Goal: Task Accomplishment & Management: Complete application form

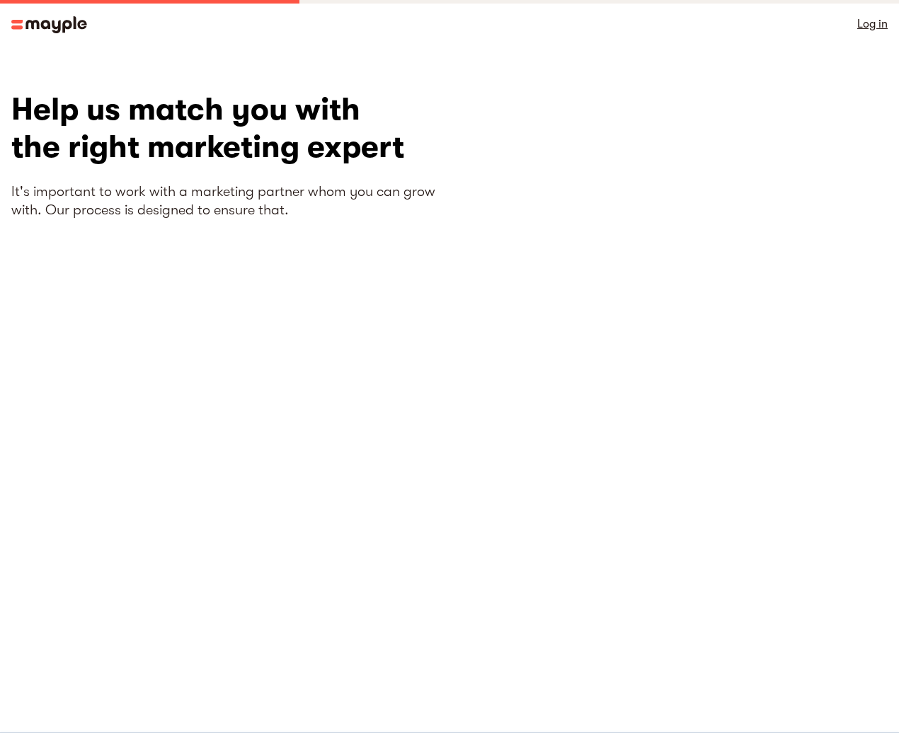
click at [404, 386] on div "Help us match you with the right marketing expert It's important to work with a…" at bounding box center [230, 328] width 438 height 474
click at [390, 39] on div "Log in" at bounding box center [449, 24] width 899 height 48
click at [409, 481] on div "Help us match you with the right marketing expert It's important to work with a…" at bounding box center [230, 328] width 438 height 474
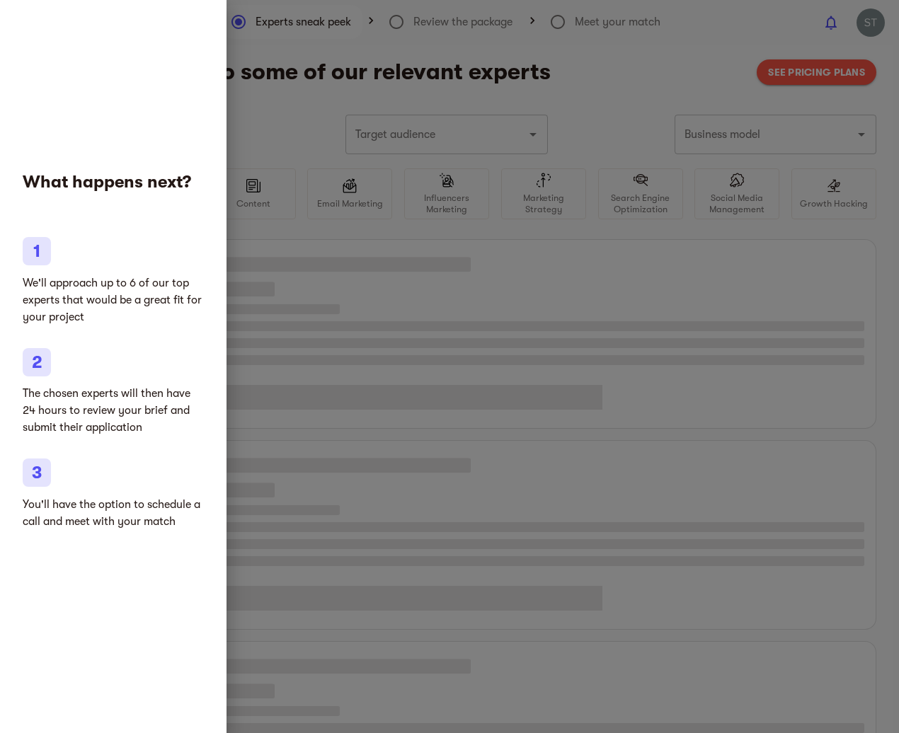
type input "Sporting equipment"
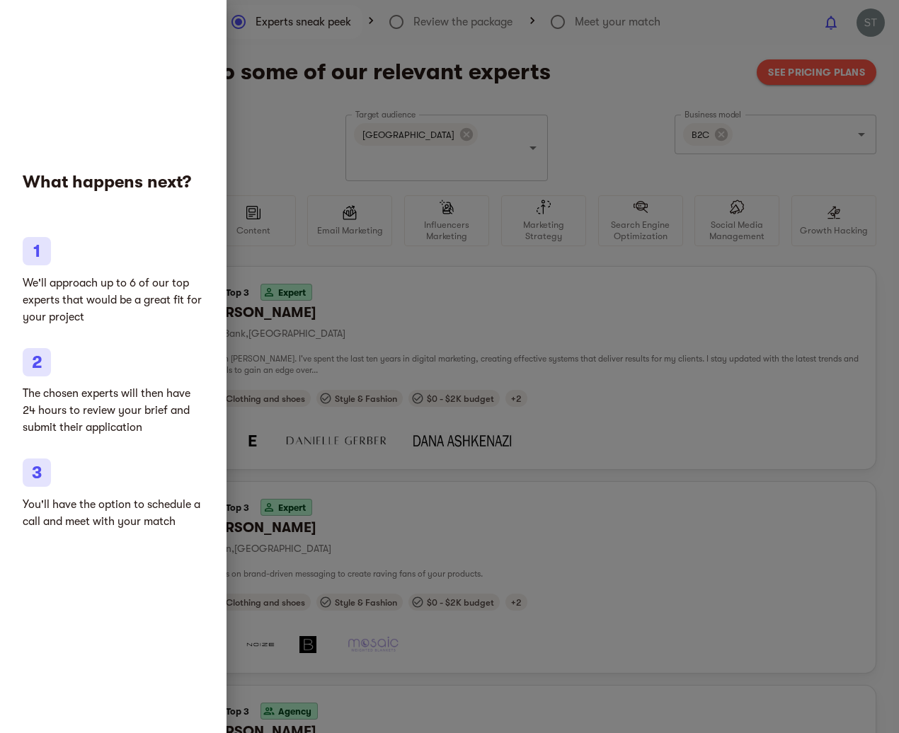
click at [589, 539] on div at bounding box center [449, 366] width 899 height 733
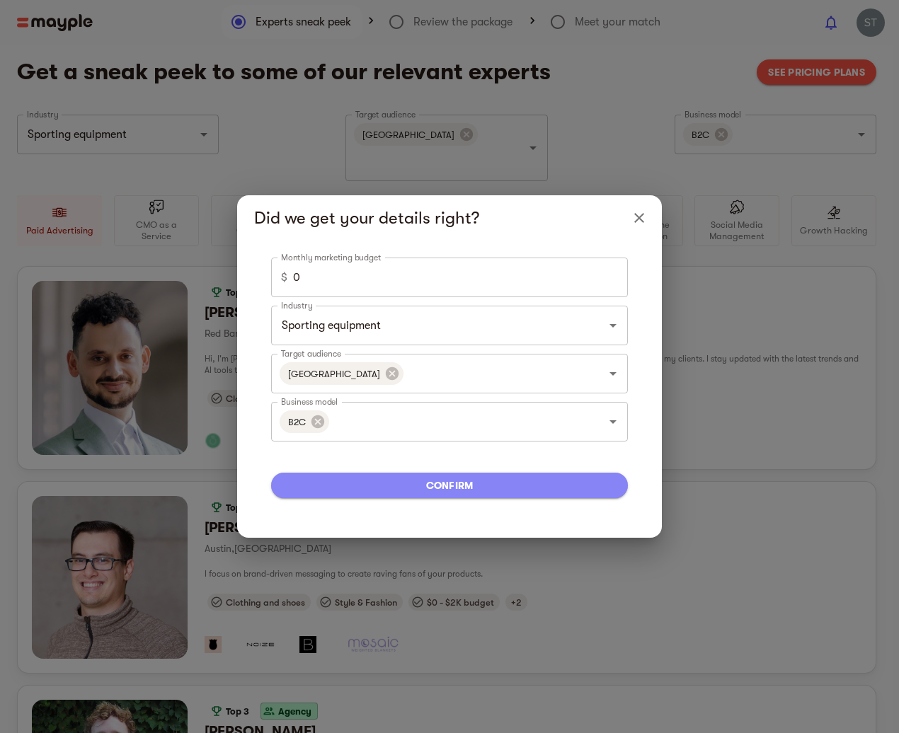
click at [485, 486] on span "confirm" at bounding box center [449, 485] width 334 height 17
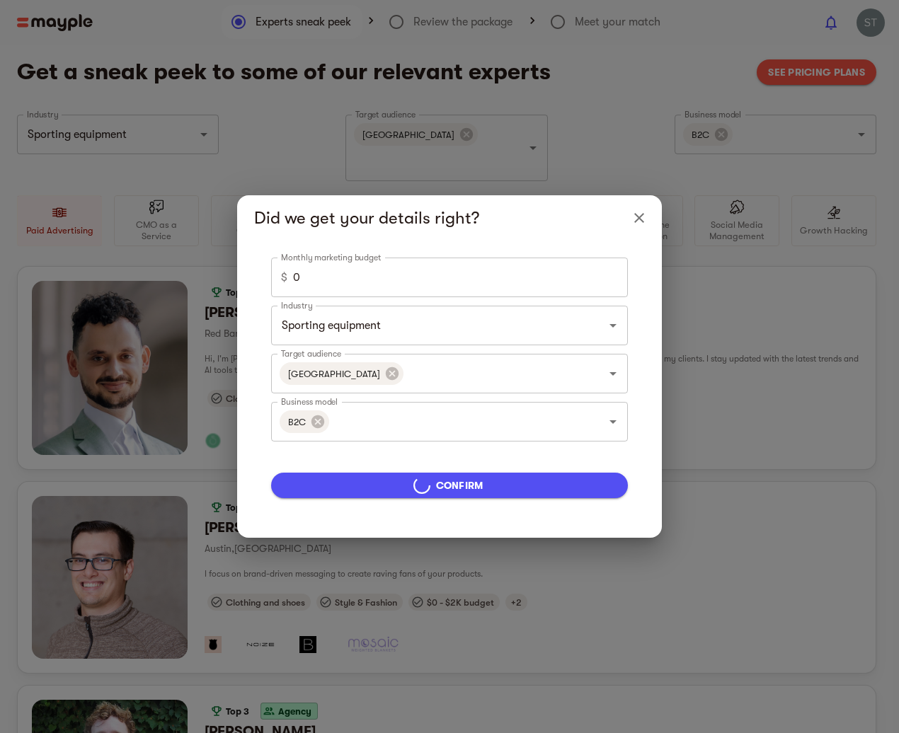
type input "5000"
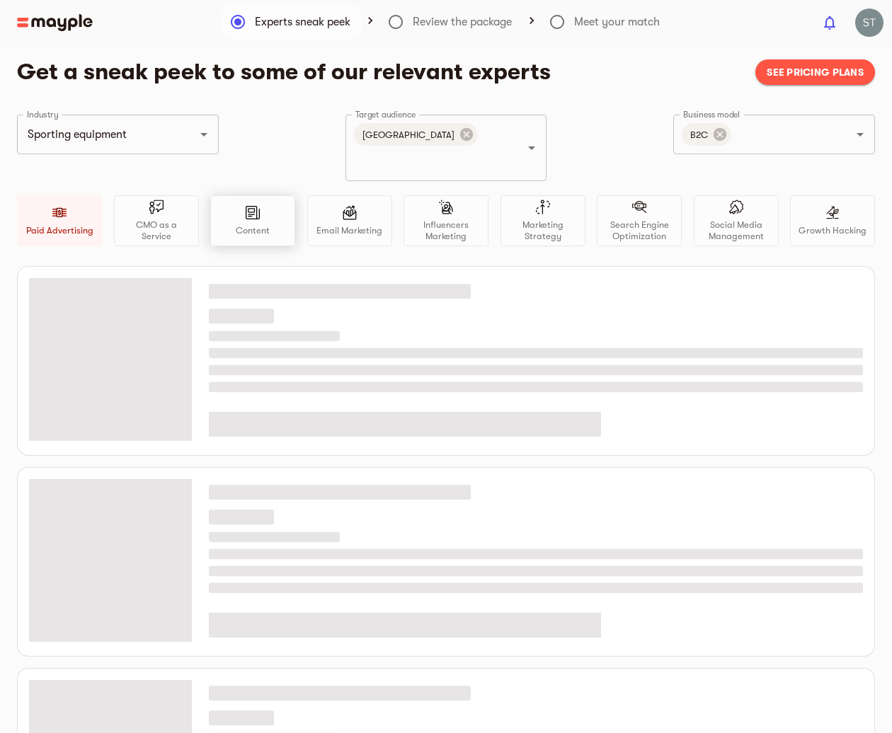
click at [260, 225] on p "Content" at bounding box center [253, 230] width 34 height 11
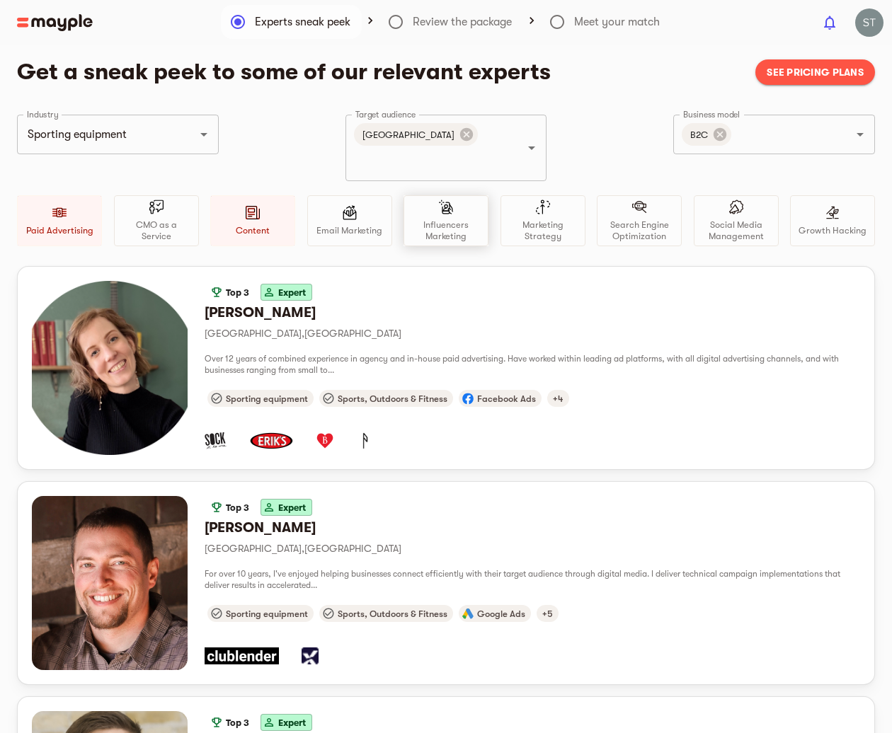
click at [439, 219] on p "Influencers Marketing" at bounding box center [446, 230] width 72 height 23
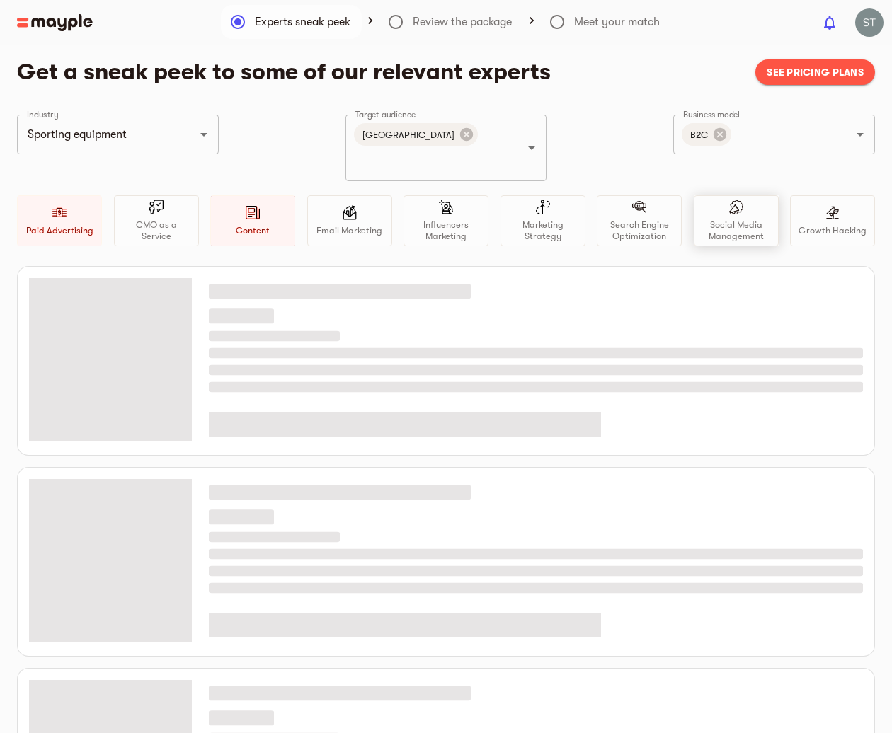
click at [757, 219] on p "Social Media Management" at bounding box center [736, 230] width 72 height 23
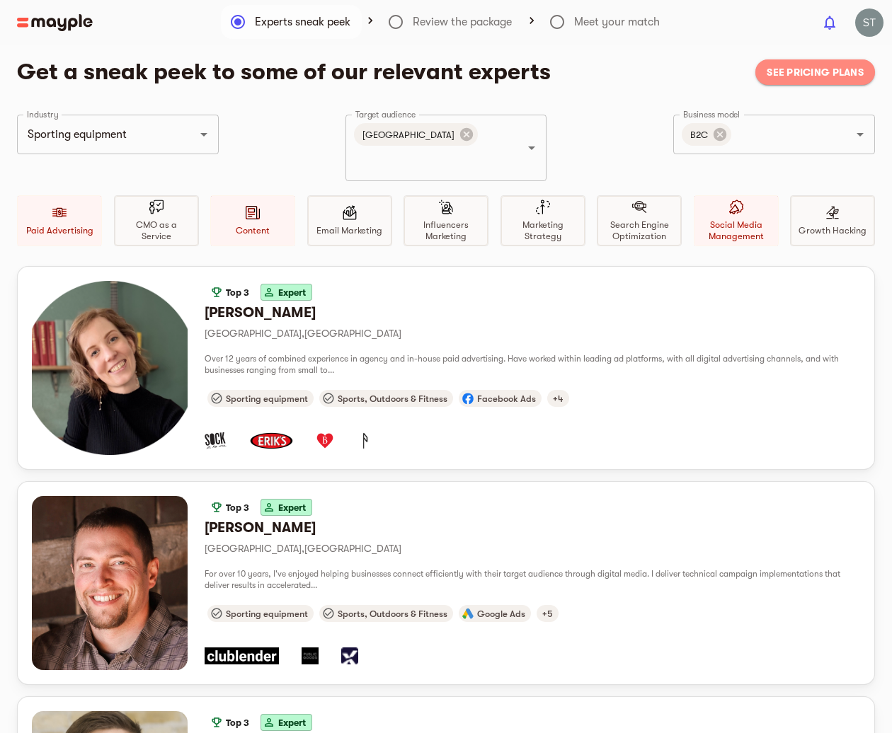
click at [821, 74] on span "See pricing plans" at bounding box center [814, 72] width 97 height 17
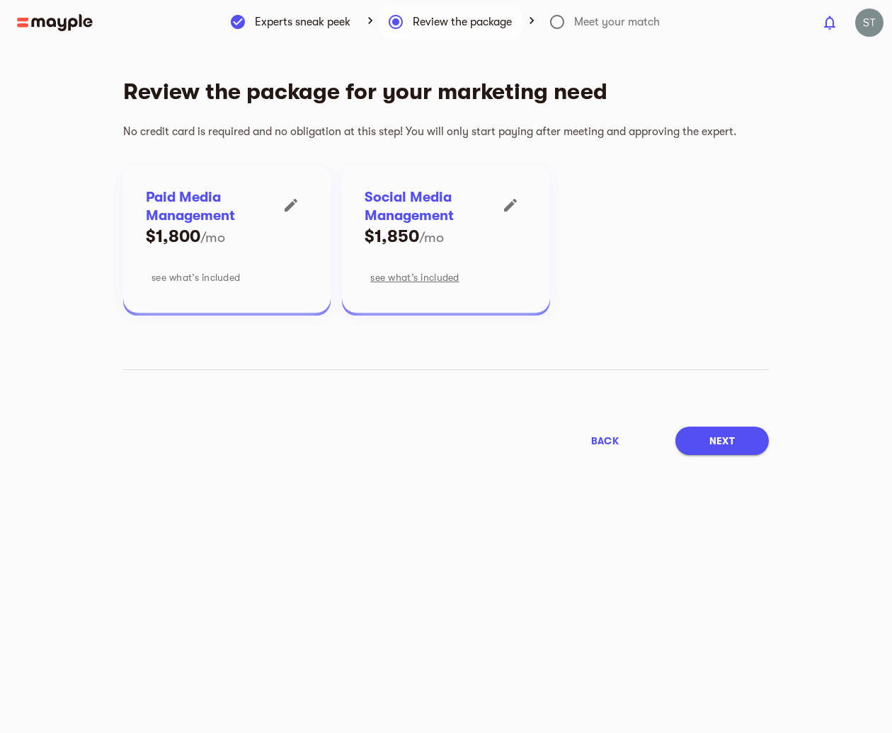
click at [182, 275] on span "see what’s included" at bounding box center [195, 277] width 88 height 17
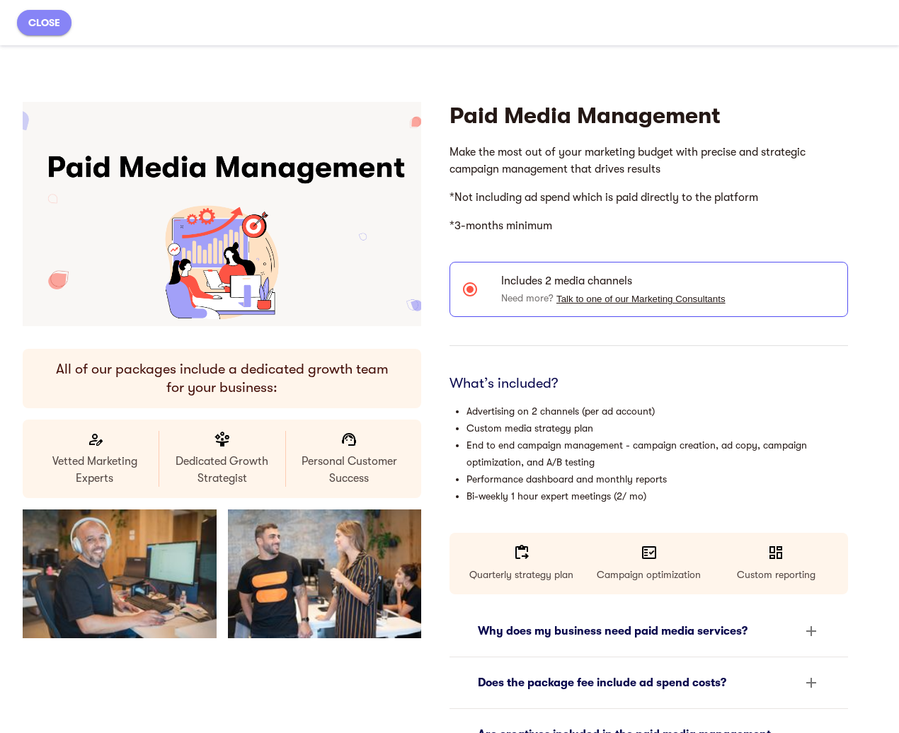
click at [39, 18] on span "close" at bounding box center [44, 22] width 32 height 17
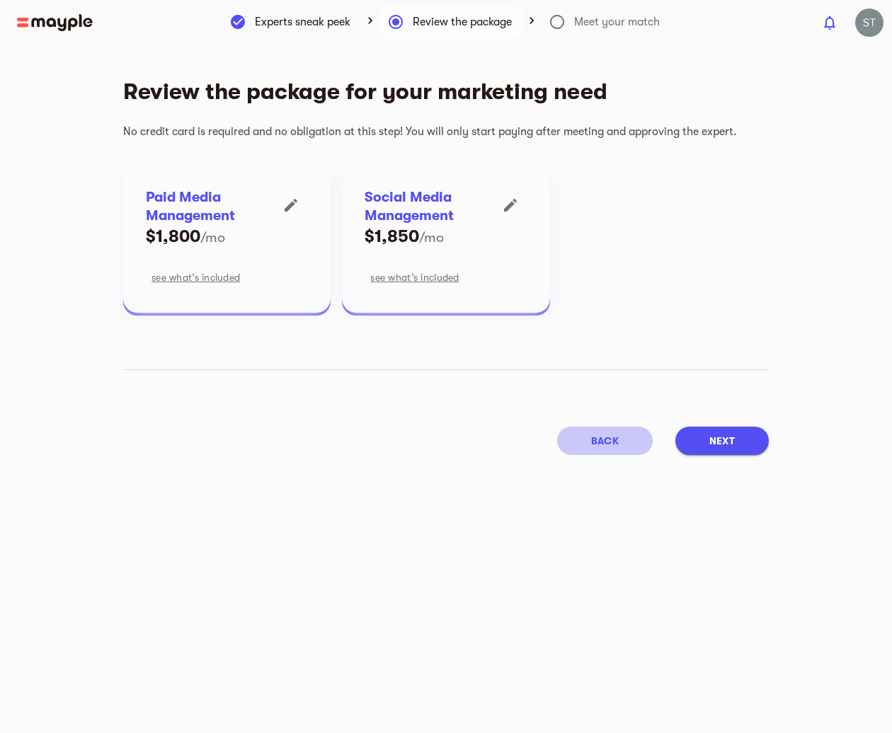
click at [599, 440] on span "back" at bounding box center [605, 440] width 28 height 17
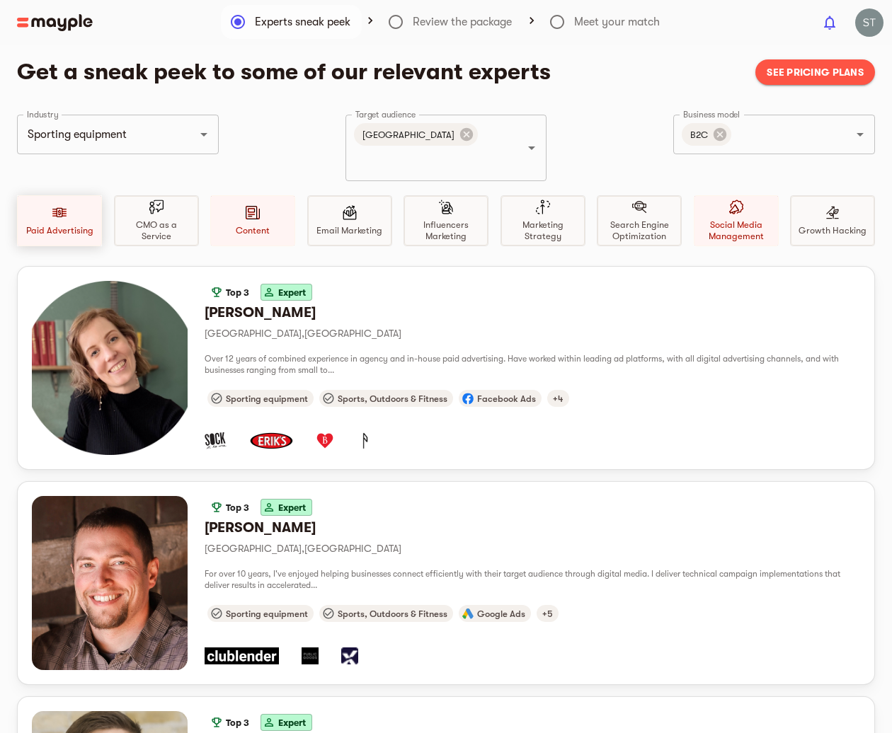
click at [60, 203] on div "Paid Advertising" at bounding box center [59, 220] width 85 height 51
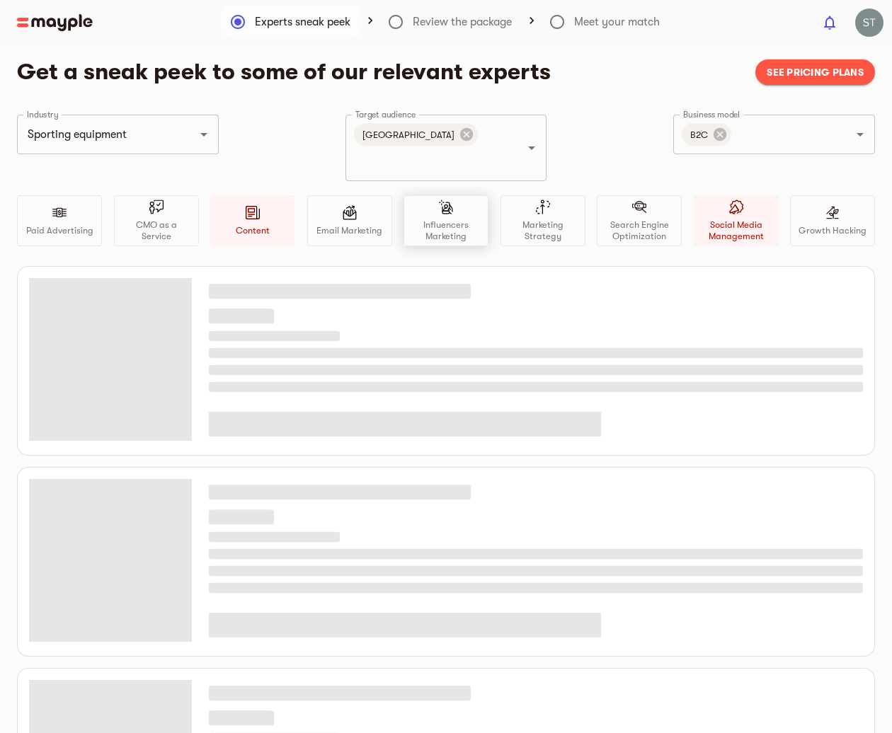
click at [442, 219] on p "Influencers Marketing" at bounding box center [446, 230] width 72 height 23
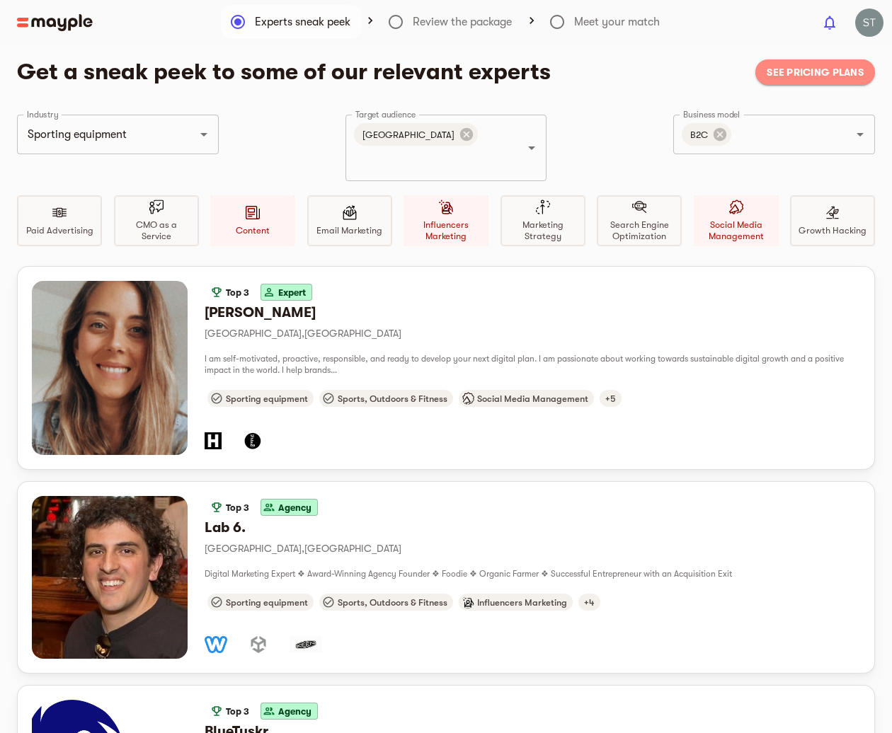
click at [805, 75] on span "See pricing plans" at bounding box center [814, 72] width 97 height 17
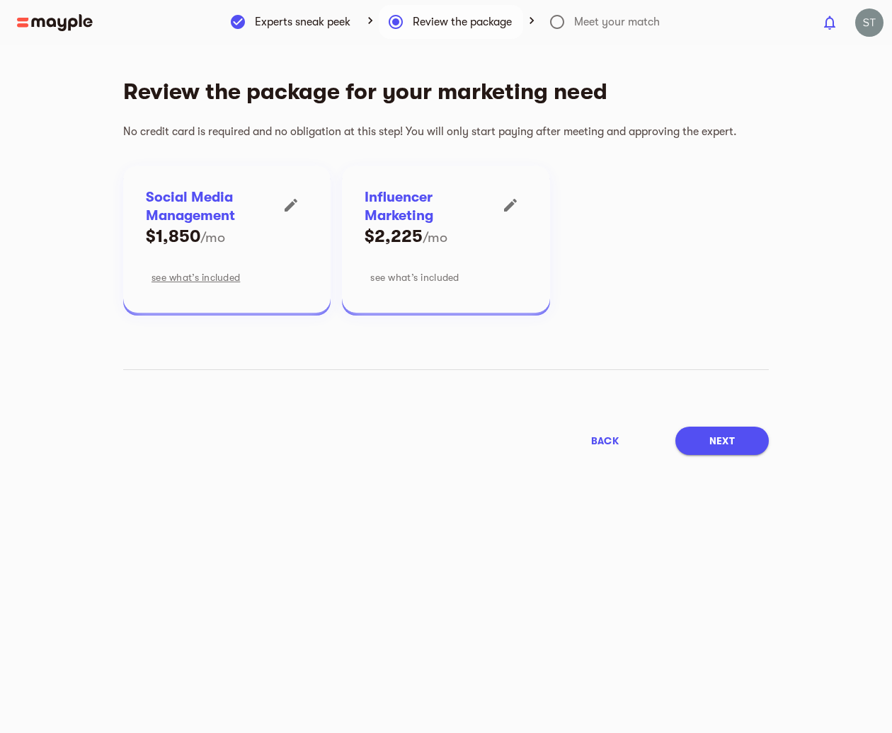
click at [414, 279] on span "see what’s included" at bounding box center [414, 277] width 88 height 17
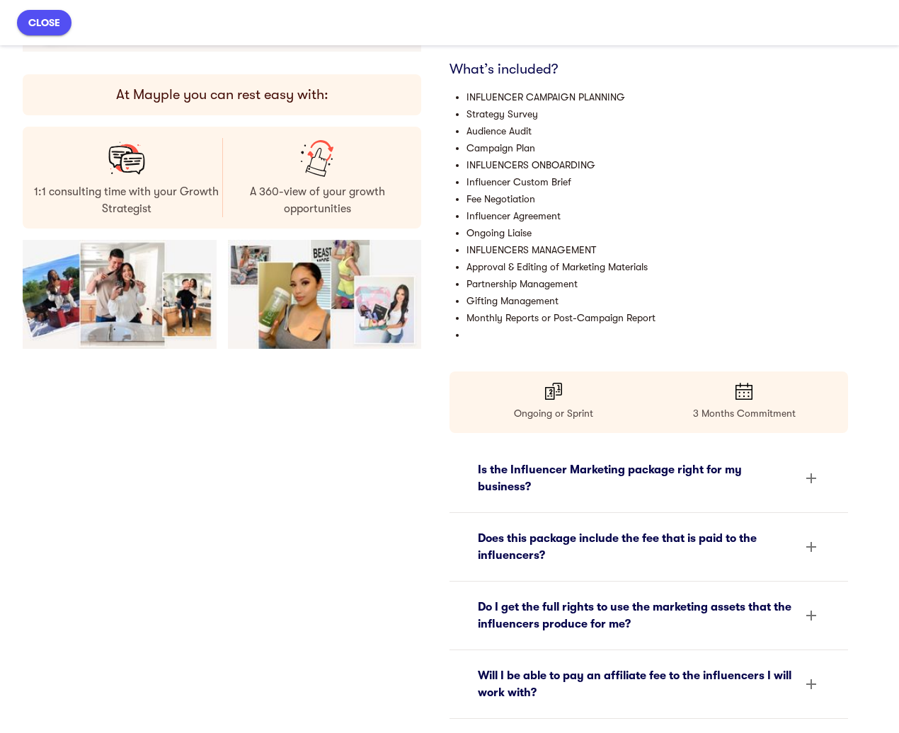
scroll to position [283, 0]
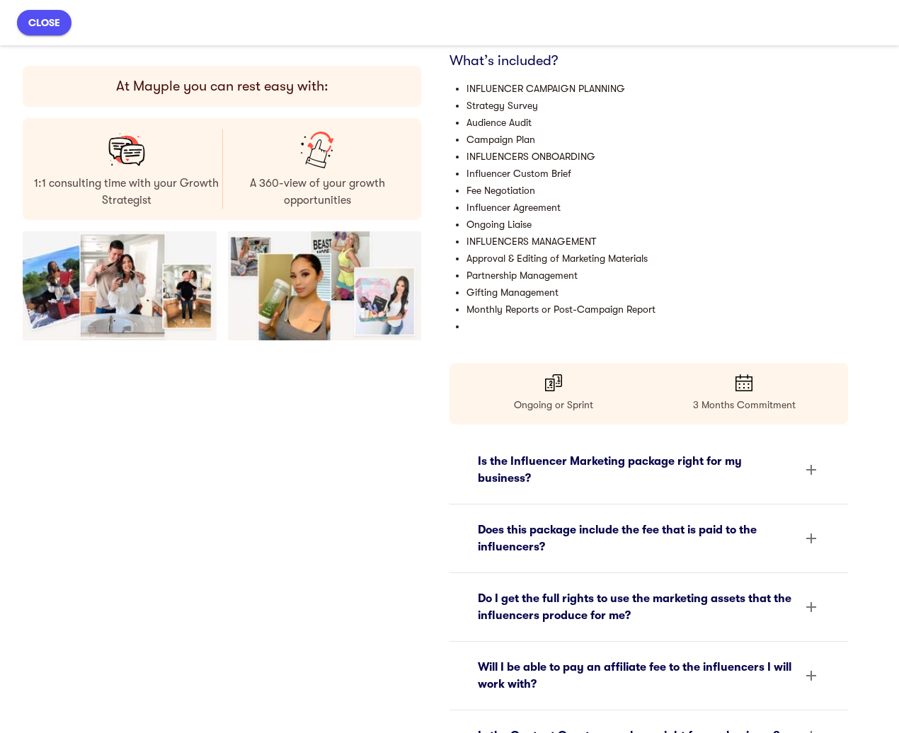
click at [802, 464] on icon at bounding box center [810, 469] width 17 height 17
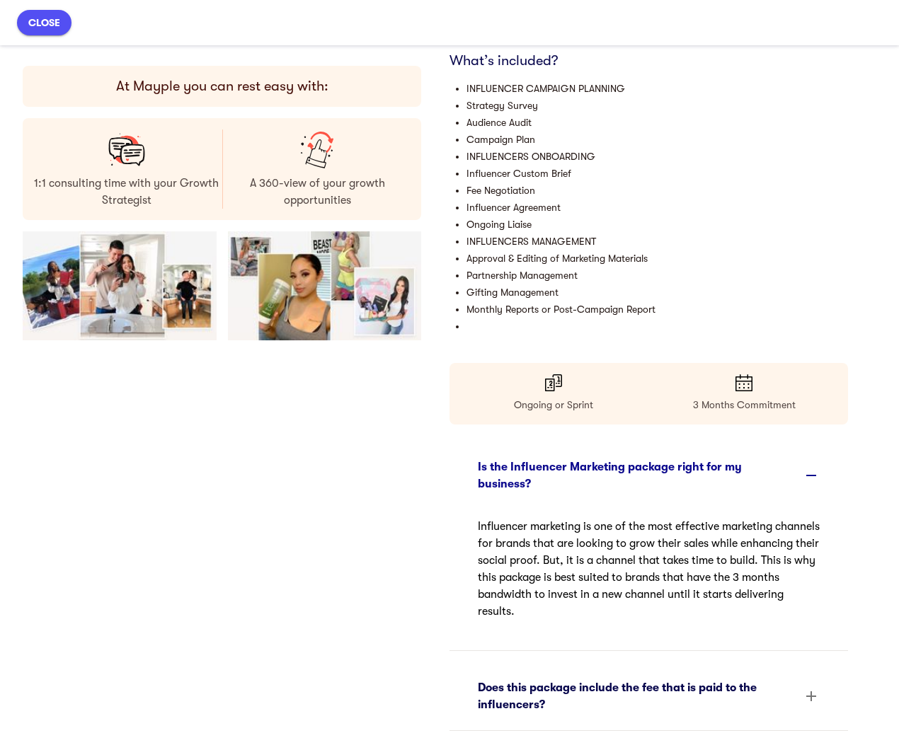
click at [805, 475] on icon at bounding box center [810, 475] width 17 height 17
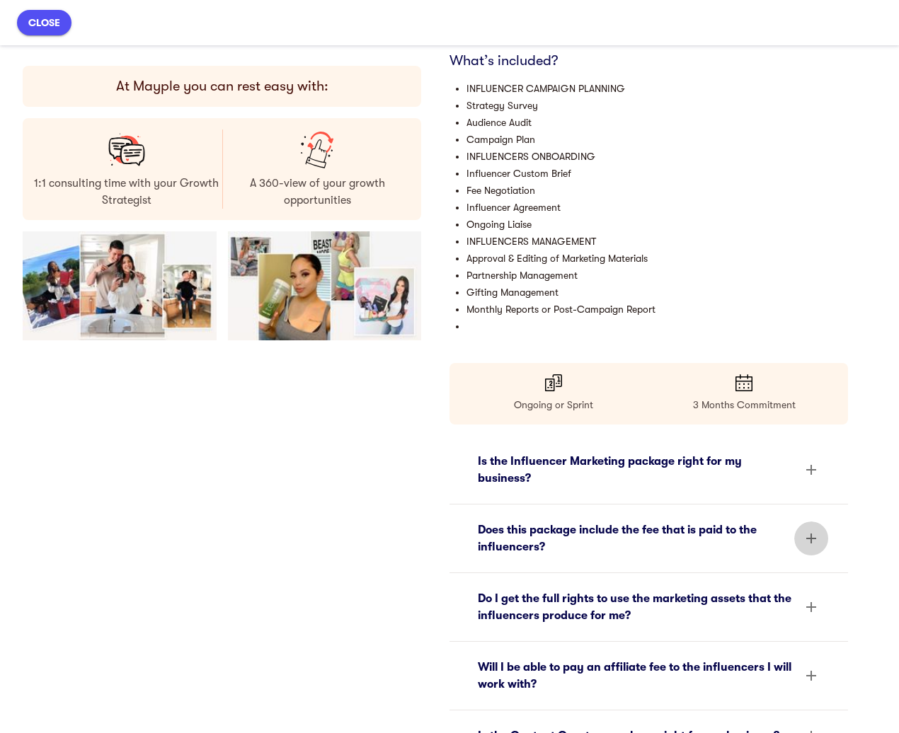
click at [802, 531] on icon at bounding box center [810, 538] width 17 height 17
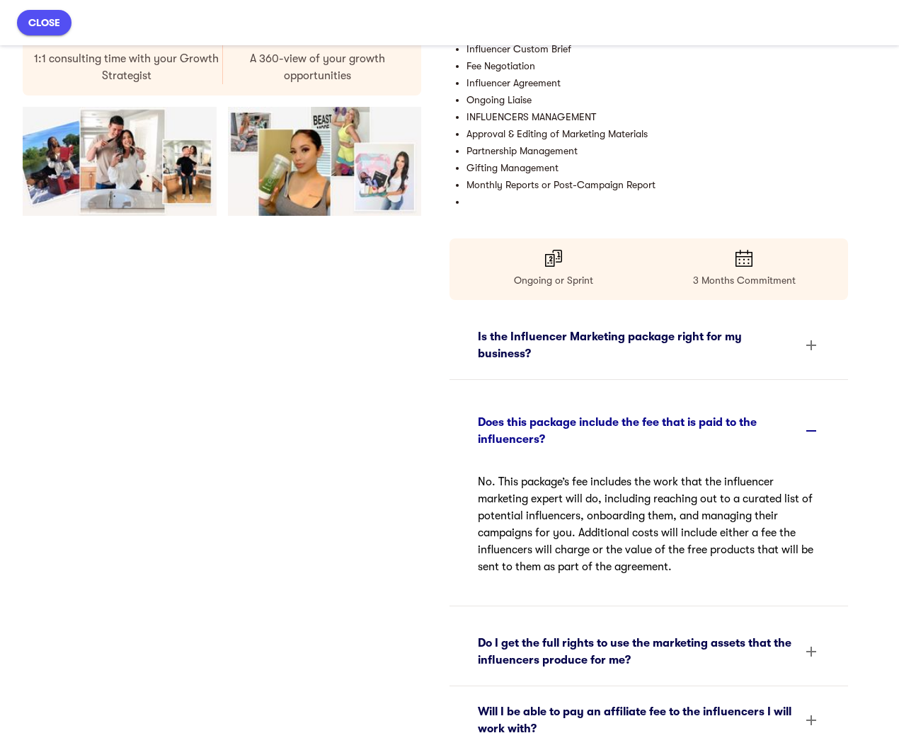
scroll to position [425, 0]
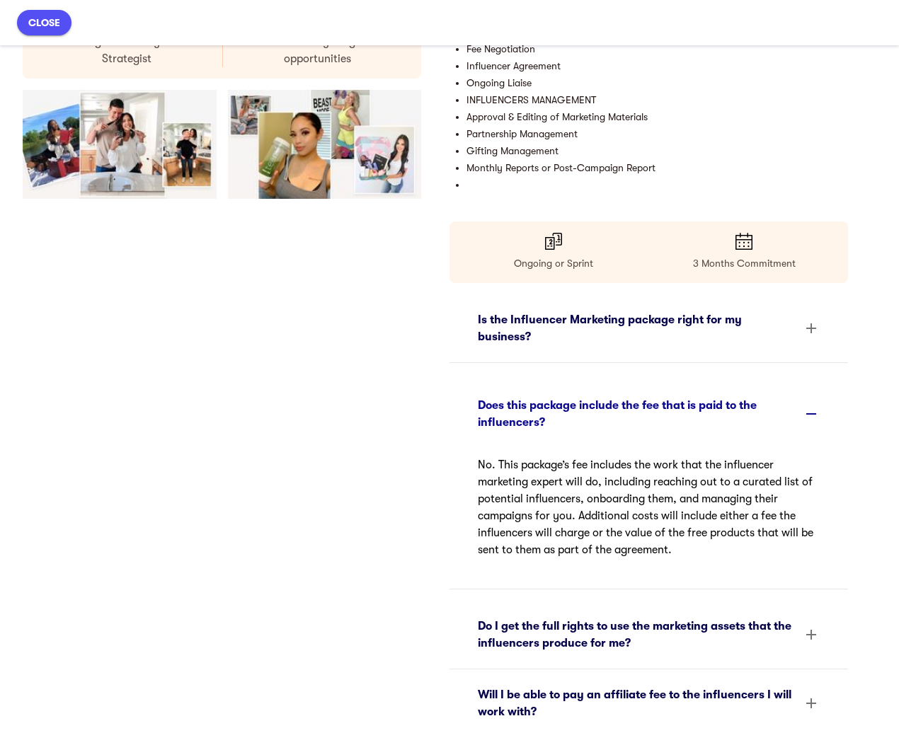
click at [806, 415] on icon at bounding box center [811, 413] width 10 height 1
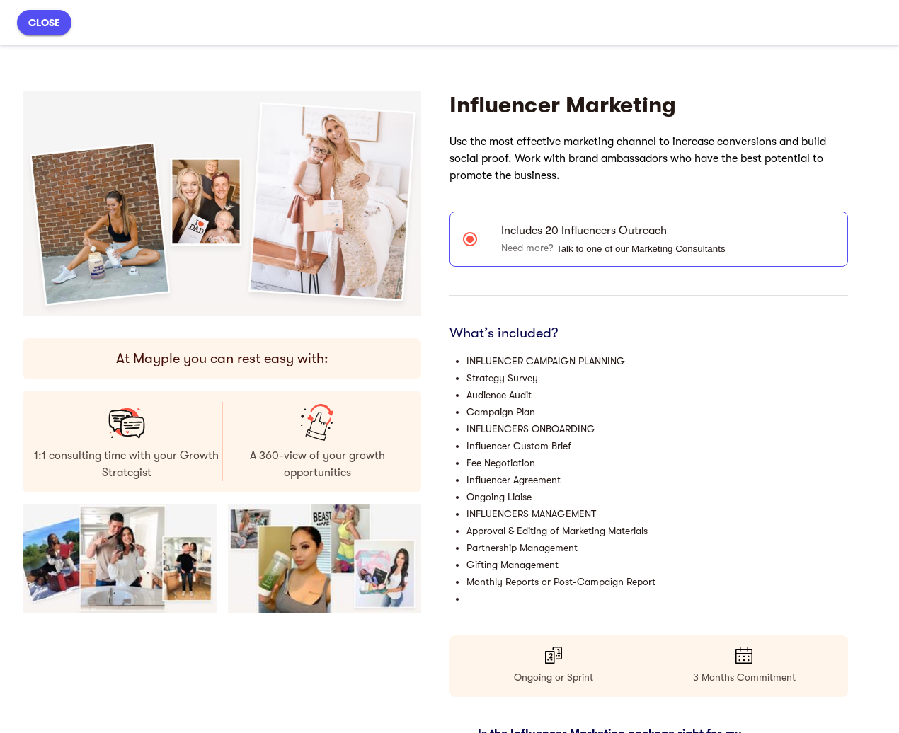
scroll to position [0, 0]
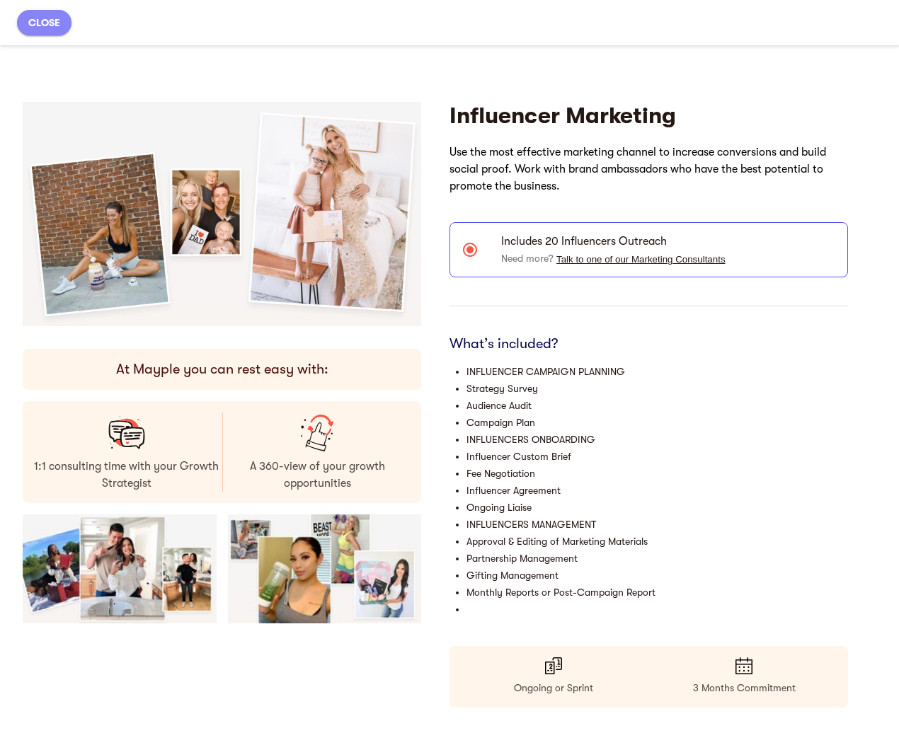
click at [50, 24] on span "close" at bounding box center [44, 22] width 32 height 17
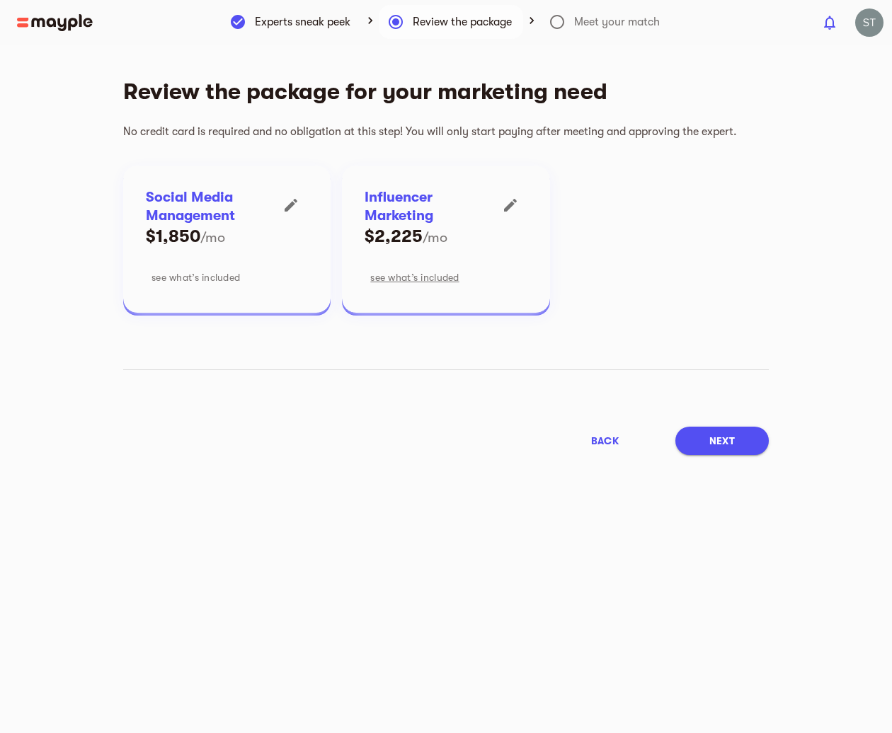
click at [226, 277] on span "see what’s included" at bounding box center [195, 277] width 88 height 17
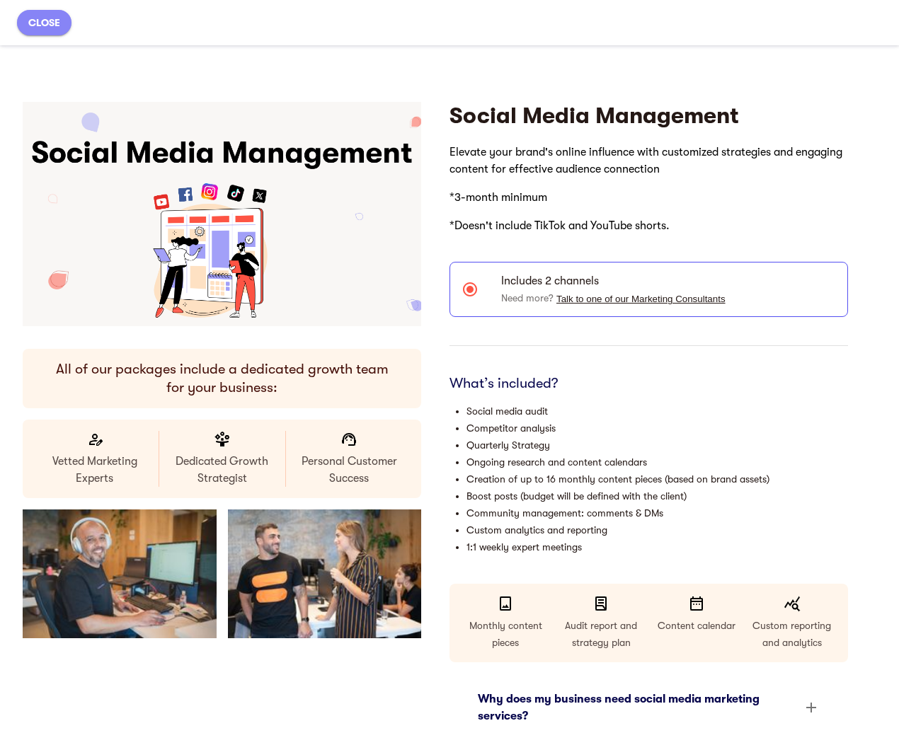
click at [54, 25] on span "close" at bounding box center [44, 22] width 32 height 17
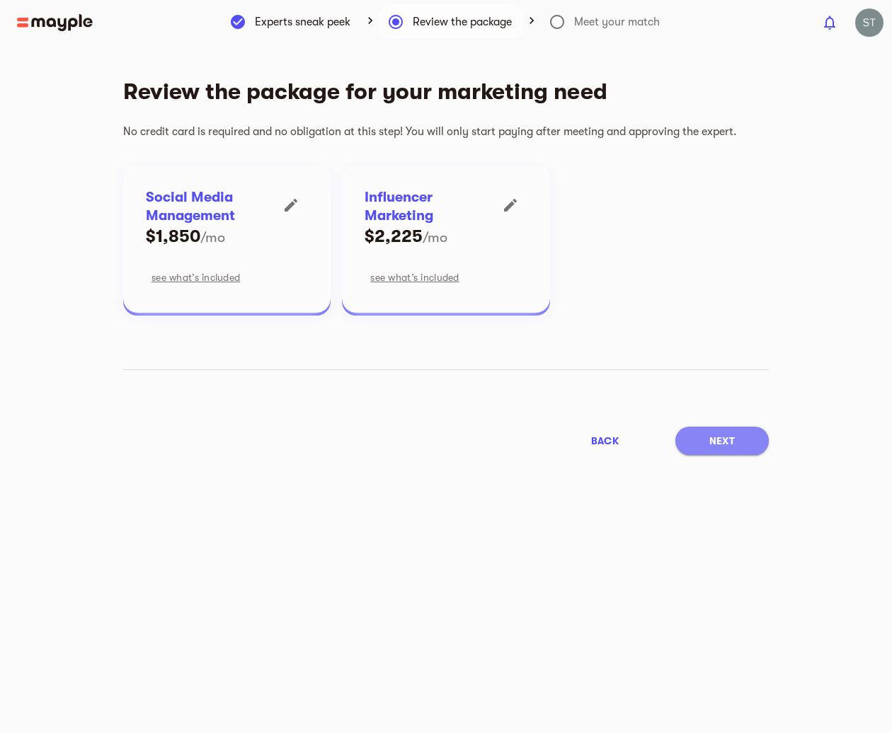
click at [690, 439] on button "Next" at bounding box center [721, 441] width 93 height 28
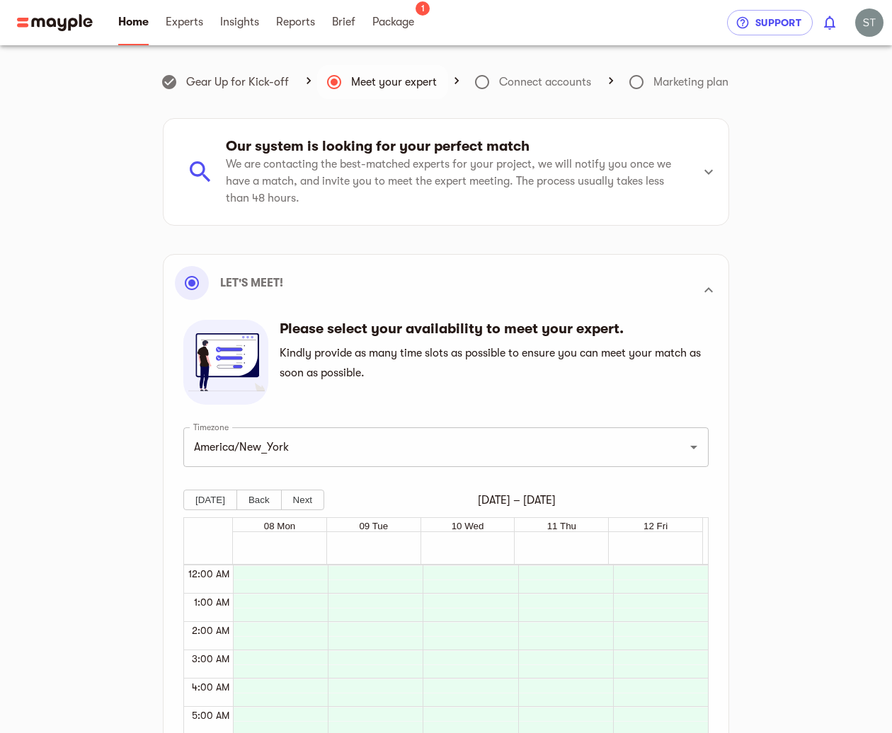
scroll to position [340, 0]
